Goal: Task Accomplishment & Management: Use online tool/utility

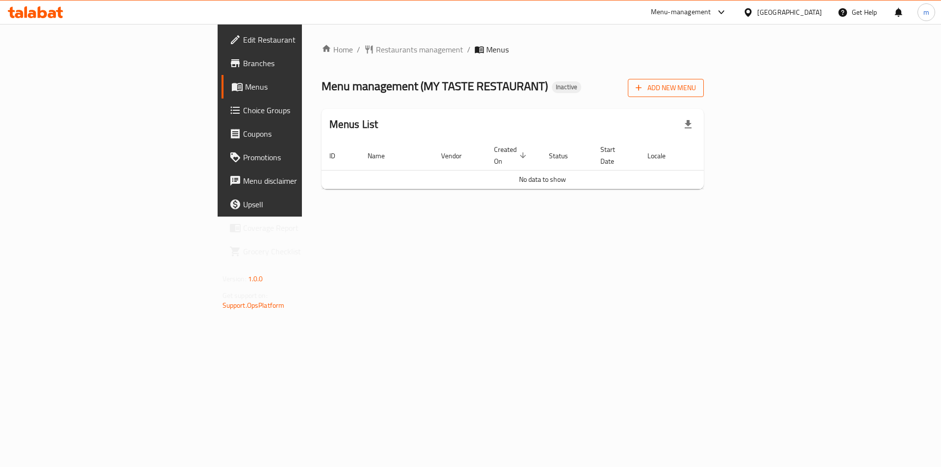
click at [696, 85] on span "Add New Menu" at bounding box center [666, 88] width 60 height 12
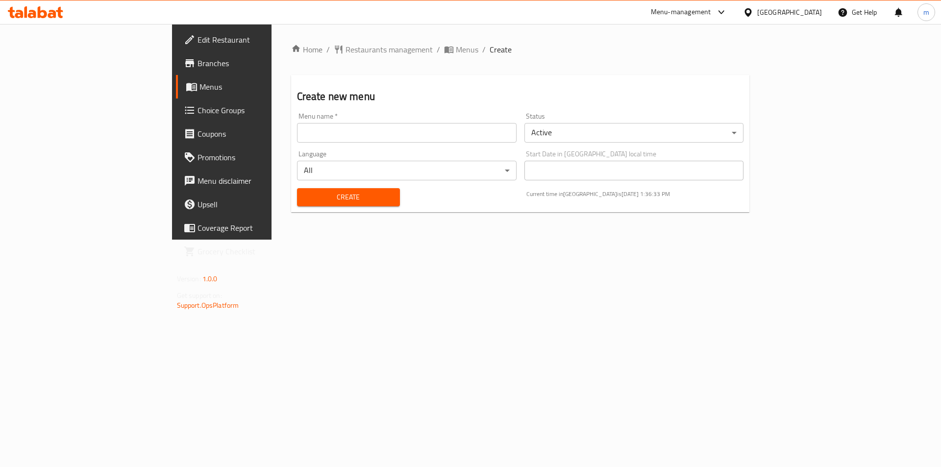
click at [306, 130] on input "text" at bounding box center [407, 133] width 220 height 20
type input "8/10"
click at [305, 200] on span "Create" at bounding box center [348, 197] width 87 height 12
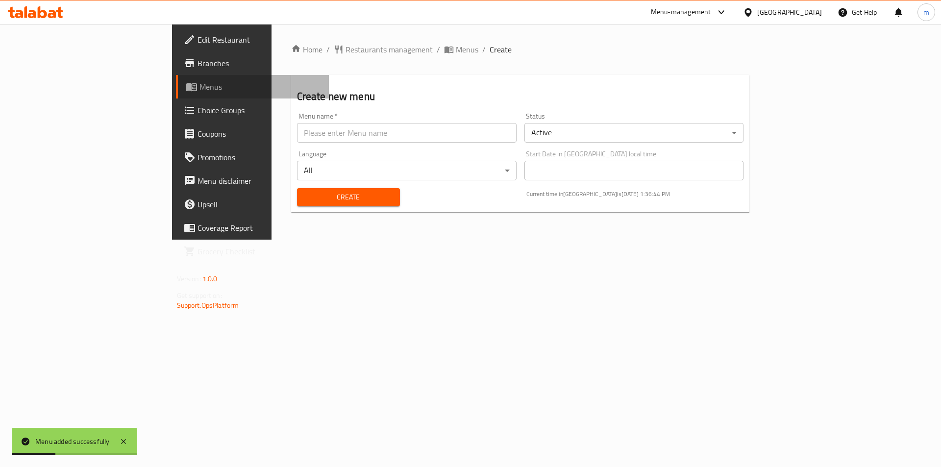
click at [199, 86] on span "Menus" at bounding box center [260, 87] width 122 height 12
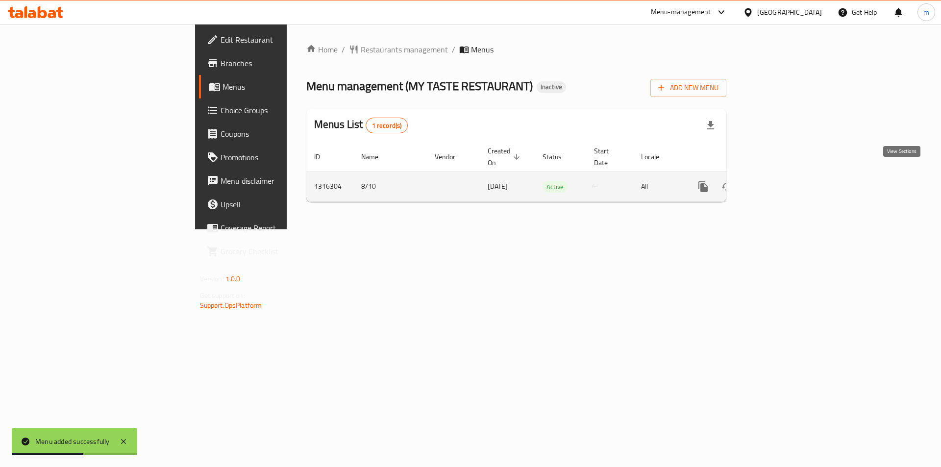
click at [778, 182] on icon "enhanced table" at bounding box center [773, 186] width 9 height 9
